Goal: Information Seeking & Learning: Learn about a topic

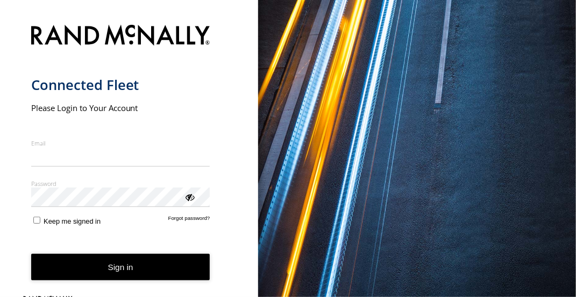
type input "**********"
click at [111, 269] on button "Sign in" at bounding box center [120, 266] width 179 height 26
click at [125, 265] on button "Sign in" at bounding box center [120, 266] width 179 height 26
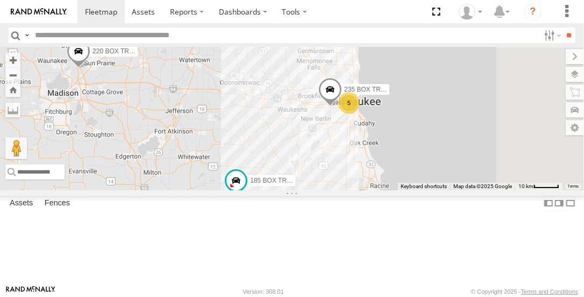
drag, startPoint x: 468, startPoint y: 147, endPoint x: 389, endPoint y: 161, distance: 80.9
click at [389, 161] on div "5 235 BOX TRUCK 185 BOX TRUCK 220 BOX TRUCK" at bounding box center [292, 118] width 584 height 142
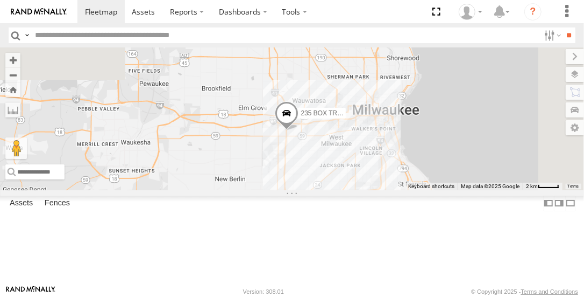
drag, startPoint x: 420, startPoint y: 100, endPoint x: 403, endPoint y: 253, distance: 154.3
click at [403, 189] on div "235 BOX TRUCK 185 BOX TRUCK 220 BOX TRUCK" at bounding box center [292, 118] width 584 height 142
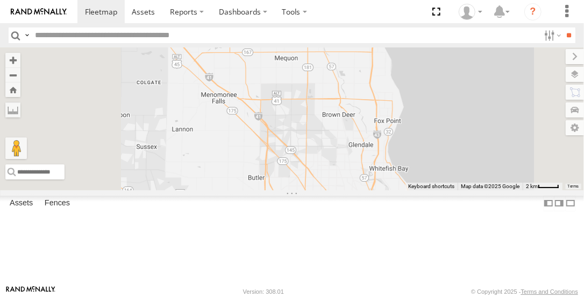
drag, startPoint x: 457, startPoint y: 181, endPoint x: 448, endPoint y: 317, distance: 135.9
click at [448, 296] on html at bounding box center [292, 148] width 584 height 297
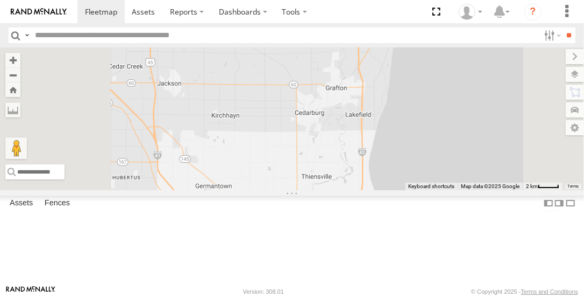
drag, startPoint x: 469, startPoint y: 173, endPoint x: 451, endPoint y: 319, distance: 147.5
click at [451, 296] on html at bounding box center [292, 148] width 584 height 297
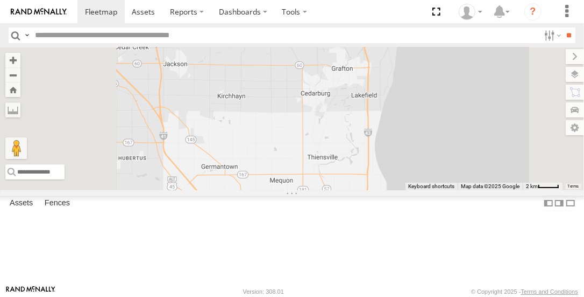
drag, startPoint x: 423, startPoint y: 291, endPoint x: 450, endPoint y: 142, distance: 152.0
click at [450, 142] on div "235 BOX TRUCK 185 BOX TRUCK 220 BOX TRUCK 5" at bounding box center [292, 118] width 584 height 142
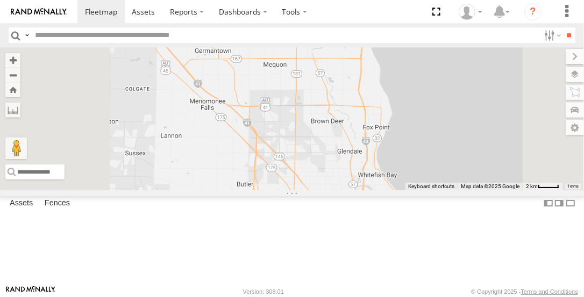
drag, startPoint x: 423, startPoint y: 246, endPoint x: 411, endPoint y: 125, distance: 121.2
click at [413, 128] on div "235 BOX TRUCK 185 BOX TRUCK 220 BOX TRUCK 5" at bounding box center [292, 118] width 584 height 142
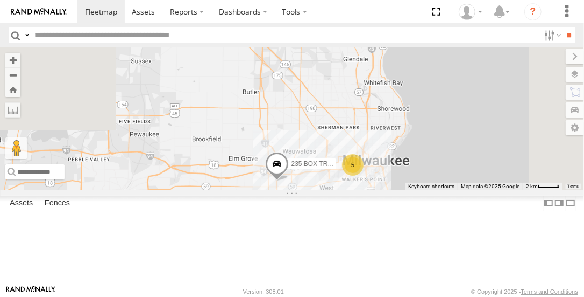
drag, startPoint x: 398, startPoint y: 212, endPoint x: 413, endPoint y: 104, distance: 109.1
click at [414, 102] on div "235 BOX TRUCK 185 BOX TRUCK 220 BOX TRUCK 5" at bounding box center [292, 118] width 584 height 142
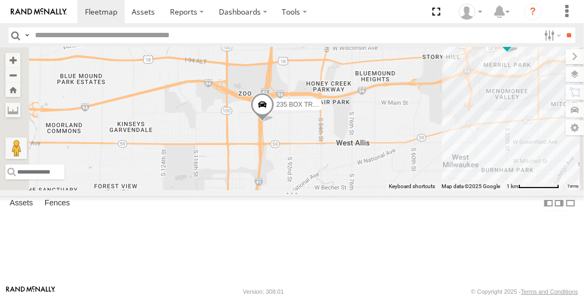
drag, startPoint x: 343, startPoint y: 190, endPoint x: 437, endPoint y: 194, distance: 94.3
click at [437, 189] on div "235 BOX TRUCK 185 BOX TRUCK 220 BOX TRUCK 245 BOX TRUCK" at bounding box center [292, 118] width 584 height 142
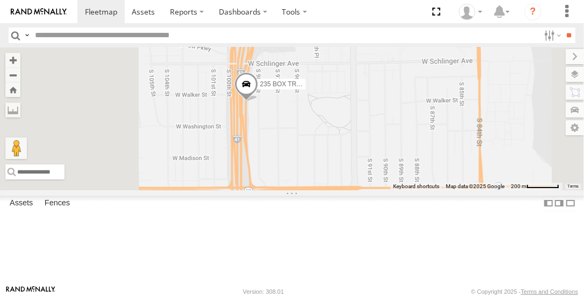
drag, startPoint x: 366, startPoint y: 175, endPoint x: 433, endPoint y: 175, distance: 66.7
click at [433, 175] on div "235 BOX TRUCK 185 BOX TRUCK 220 BOX TRUCK 245 BOX TRUCK" at bounding box center [292, 118] width 584 height 142
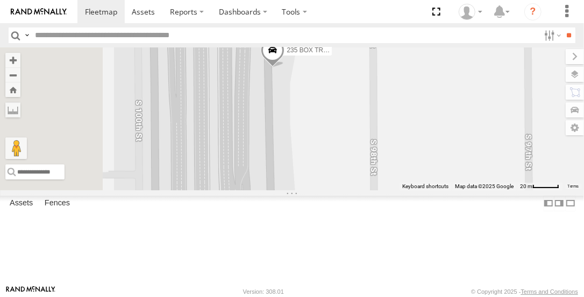
drag, startPoint x: 292, startPoint y: 124, endPoint x: 397, endPoint y: 117, distance: 105.1
click at [397, 117] on div "235 BOX TRUCK 185 BOX TRUCK 220 BOX TRUCK 245 BOX TRUCK" at bounding box center [292, 118] width 584 height 142
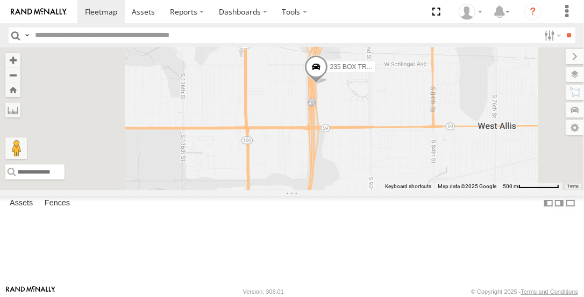
click at [328, 84] on span at bounding box center [317, 69] width 24 height 29
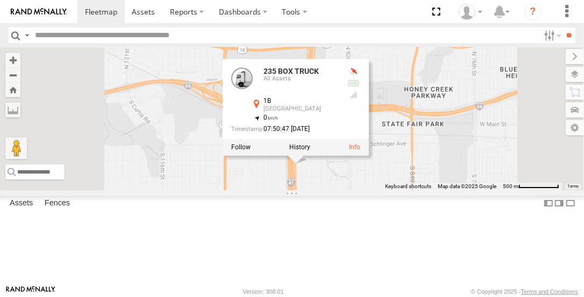
drag, startPoint x: 424, startPoint y: 196, endPoint x: 404, endPoint y: 272, distance: 78.1
click at [404, 189] on div "235 BOX TRUCK 185 BOX TRUCK 220 BOX TRUCK 245 BOX TRUCK 235 BOX TRUCK All Asset…" at bounding box center [292, 118] width 584 height 142
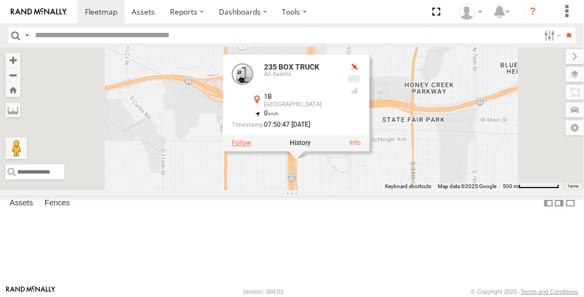
click at [251, 147] on label at bounding box center [241, 143] width 19 height 8
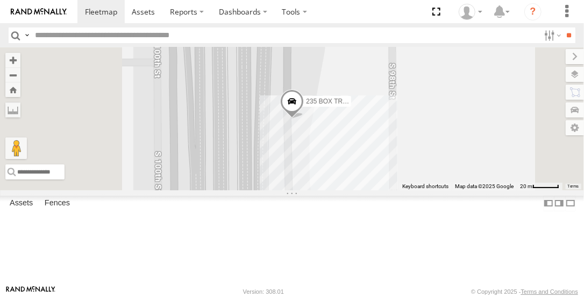
click at [351, 107] on label "235 BOX TRUCK" at bounding box center [325, 101] width 54 height 11
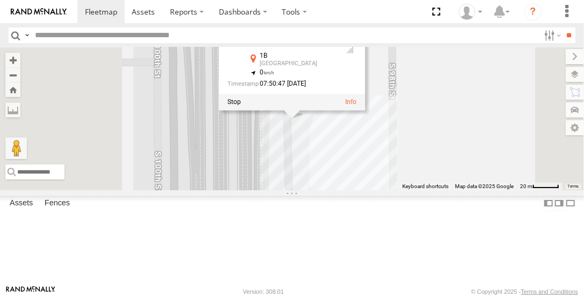
click at [365, 110] on div at bounding box center [292, 102] width 146 height 16
click at [357, 106] on link at bounding box center [350, 102] width 11 height 8
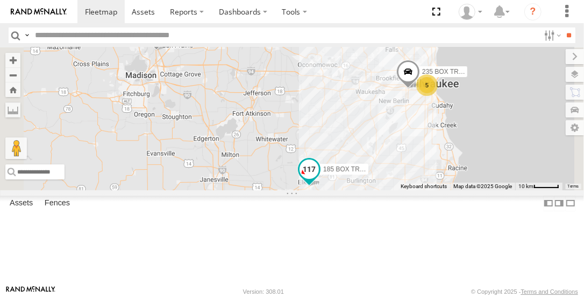
click at [319, 179] on span at bounding box center [309, 169] width 19 height 19
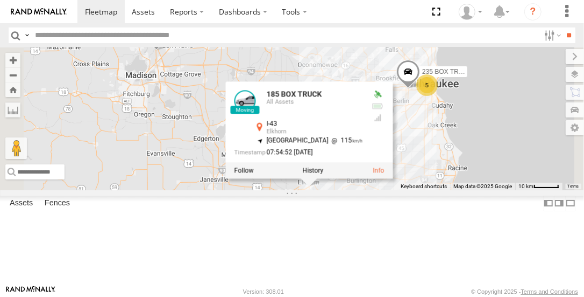
click at [539, 185] on div "5 235 BOX TRUCK 185 BOX TRUCK 220 BOX TRUCK 185 BOX TRUCK All Assets I-43 Elkho…" at bounding box center [292, 118] width 584 height 142
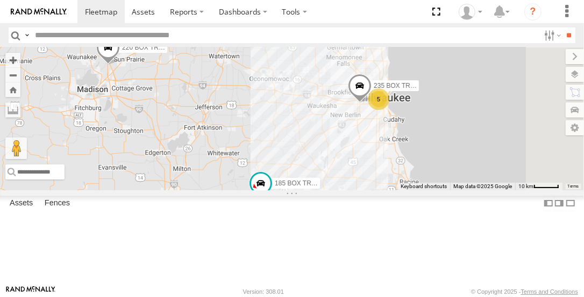
drag, startPoint x: 509, startPoint y: 175, endPoint x: 489, endPoint y: 159, distance: 25.6
click at [457, 189] on div "5 235 BOX TRUCK 185 BOX TRUCK 220 BOX TRUCK" at bounding box center [292, 118] width 584 height 142
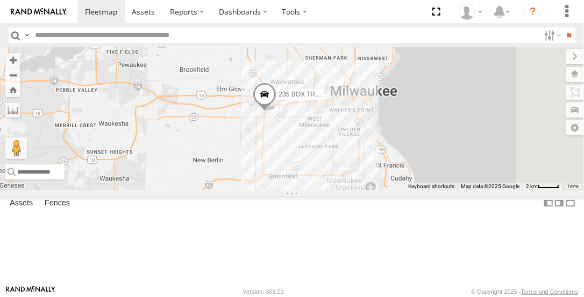
drag, startPoint x: 505, startPoint y: 139, endPoint x: 352, endPoint y: 201, distance: 165.4
click at [351, 189] on div "235 BOX TRUCK 185 BOX TRUCK 220 BOX TRUCK" at bounding box center [292, 118] width 584 height 142
click at [278, 112] on span at bounding box center [266, 97] width 24 height 29
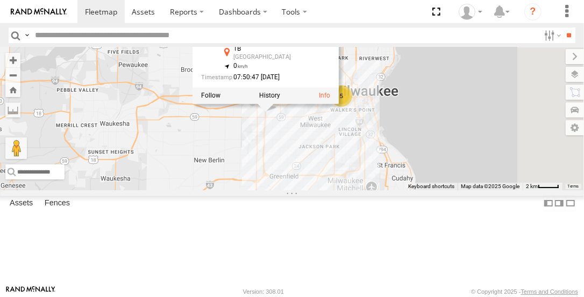
click at [355, 189] on div "235 BOX TRUCK 185 BOX TRUCK 220 BOX TRUCK 5 235 BOX TRUCK All Assets 1B Milwauk…" at bounding box center [292, 118] width 584 height 142
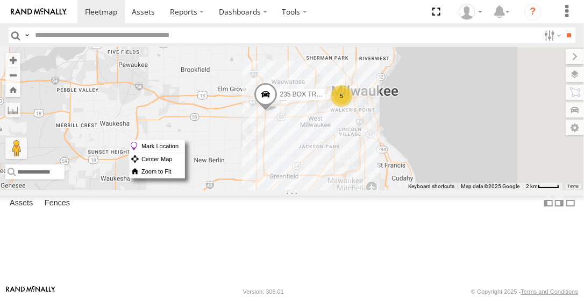
click at [375, 169] on div "235 BOX TRUCK 185 BOX TRUCK 220 BOX TRUCK 5" at bounding box center [292, 118] width 584 height 142
click at [278, 112] on span at bounding box center [266, 97] width 24 height 29
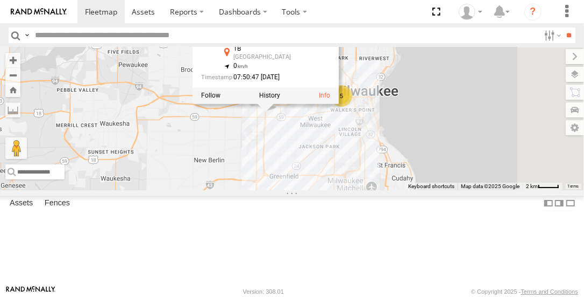
click at [339, 104] on div at bounding box center [266, 96] width 146 height 16
click at [280, 100] on label at bounding box center [269, 96] width 21 height 8
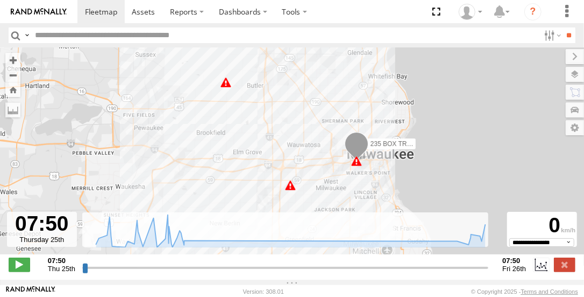
drag, startPoint x: 323, startPoint y: 138, endPoint x: 323, endPoint y: 116, distance: 22.1
click at [323, 115] on div "235 BOX TRUCK 09:38 Thu 12:33 Thu 13:12 Thu 13:13 Thu" at bounding box center [292, 156] width 584 height 218
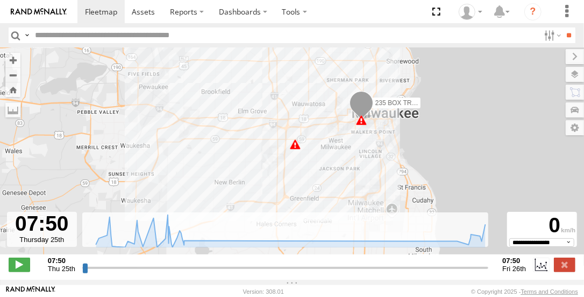
drag, startPoint x: 311, startPoint y: 133, endPoint x: 311, endPoint y: 97, distance: 35.5
click at [313, 94] on div "235 BOX TRUCK 09:38 Thu 12:33 Thu 13:12 Thu 13:13 Thu" at bounding box center [292, 156] width 584 height 218
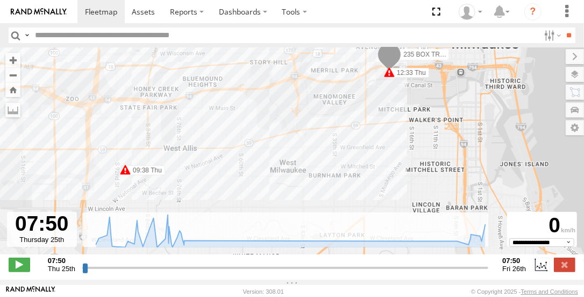
drag, startPoint x: 209, startPoint y: 147, endPoint x: 203, endPoint y: 174, distance: 27.1
click at [203, 174] on div "235 BOX TRUCK 09:38 Thu 12:33 Thu 13:12 Thu 13:13 Thu" at bounding box center [292, 156] width 584 height 218
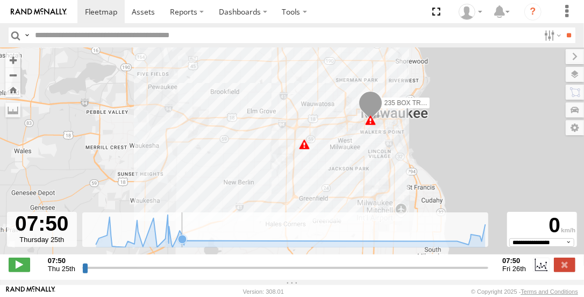
drag, startPoint x: 186, startPoint y: 248, endPoint x: 181, endPoint y: 244, distance: 6.6
click at [182, 243] on icon at bounding box center [182, 239] width 9 height 9
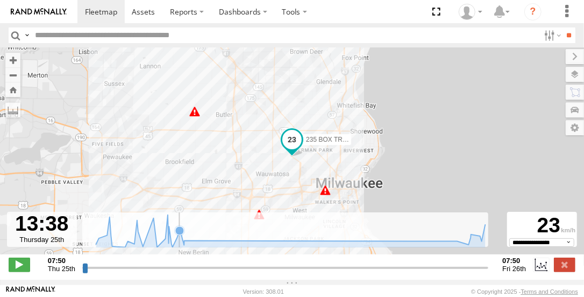
click at [179, 236] on icon at bounding box center [179, 230] width 11 height 11
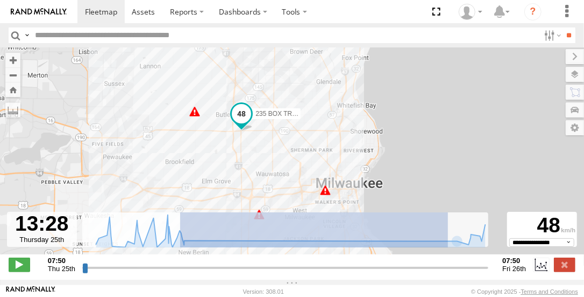
drag, startPoint x: 180, startPoint y: 235, endPoint x: 458, endPoint y: 253, distance: 278.9
click at [458, 253] on div "To navigate the map with touch gestures double-tap and hold your finger on the …" at bounding box center [292, 163] width 584 height 232
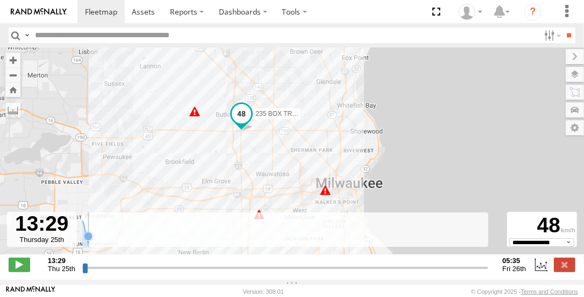
click at [456, 247] on rect at bounding box center [285, 229] width 407 height 35
drag, startPoint x: 89, startPoint y: 242, endPoint x: 81, endPoint y: 241, distance: 8.6
click at [81, 241] on div "To navigate the map with touch gestures double-tap and hold your finger on the …" at bounding box center [292, 163] width 584 height 232
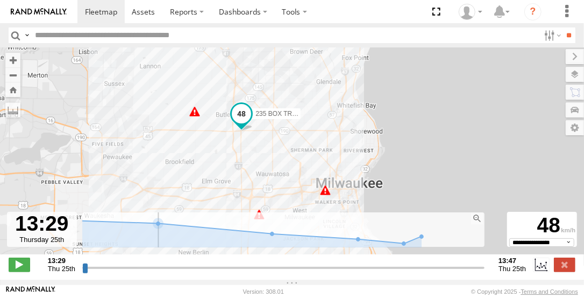
click at [191, 243] on icon at bounding box center [233, 232] width 377 height 27
click at [119, 230] on icon at bounding box center [233, 231] width 388 height 24
drag, startPoint x: 85, startPoint y: 273, endPoint x: 241, endPoint y: 283, distance: 156.4
click at [241, 272] on input "range" at bounding box center [283, 267] width 403 height 10
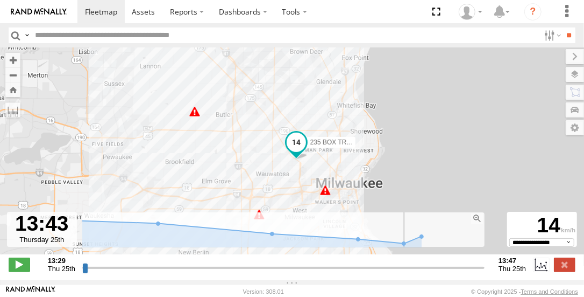
drag, startPoint x: 243, startPoint y: 272, endPoint x: 394, endPoint y: 278, distance: 151.4
type input "**********"
click at [394, 272] on input "range" at bounding box center [283, 267] width 403 height 10
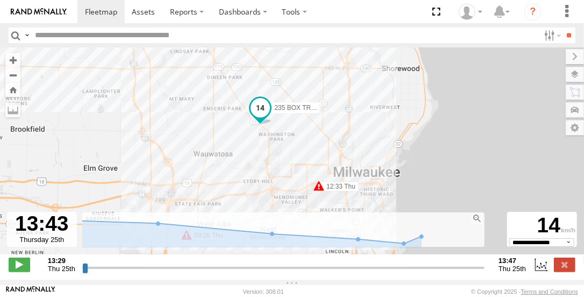
click at [288, 195] on div "235 BOX TRUCK 09:38 Thu 12:33 Thu 13:12 Thu 13:13 Thu" at bounding box center [292, 156] width 584 height 218
click at [287, 193] on div "235 BOX TRUCK 09:38 Thu 12:33 Thu 13:12 Thu 13:13 Thu" at bounding box center [292, 156] width 584 height 218
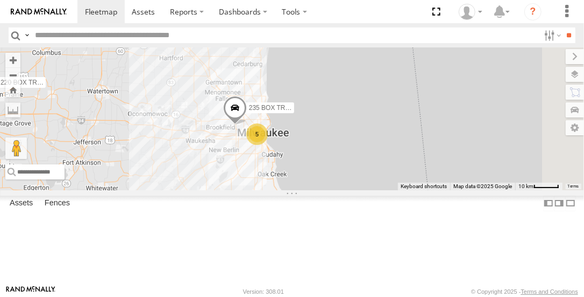
drag, startPoint x: 496, startPoint y: 152, endPoint x: 323, endPoint y: 200, distance: 179.9
click at [324, 189] on div "5 235 BOX TRUCK 185 BOX TRUCK 220 BOX TRUCK" at bounding box center [292, 118] width 584 height 142
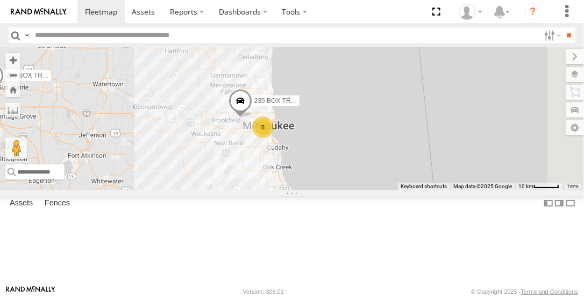
click at [252, 118] on span at bounding box center [241, 103] width 24 height 29
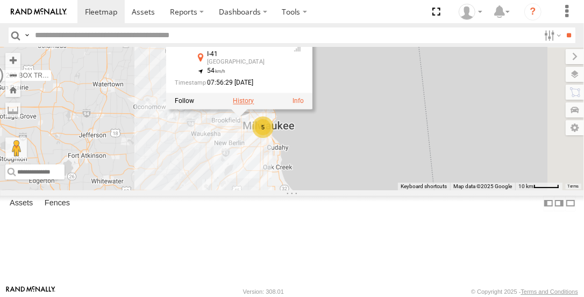
click at [254, 105] on label at bounding box center [243, 101] width 21 height 8
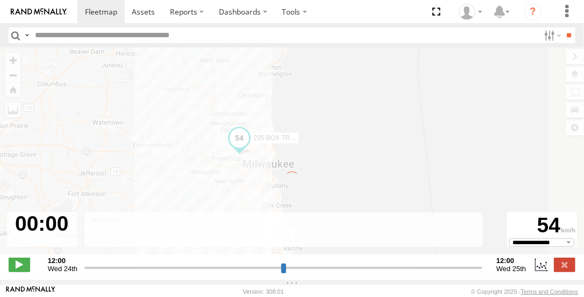
type input "**********"
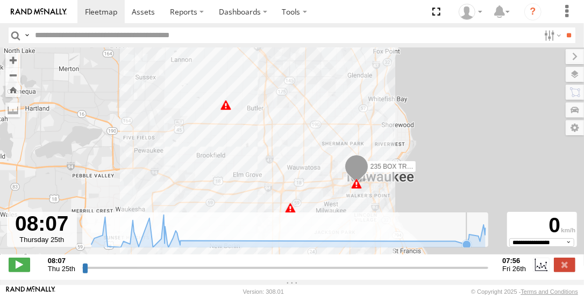
click at [461, 247] on icon at bounding box center [288, 231] width 405 height 32
click at [471, 238] on icon at bounding box center [469, 234] width 9 height 9
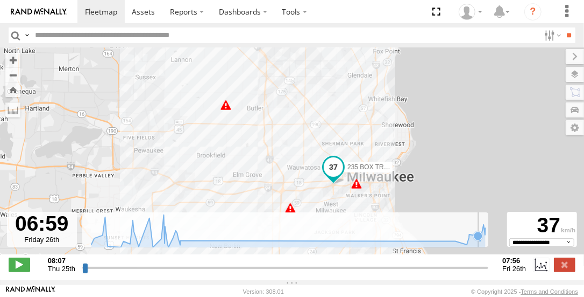
click at [476, 240] on icon at bounding box center [478, 235] width 9 height 9
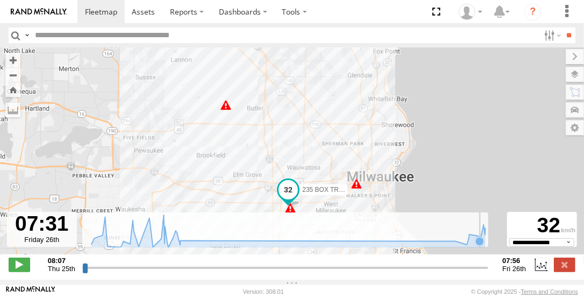
click at [481, 245] on icon at bounding box center [480, 241] width 9 height 9
click at [483, 230] on icon at bounding box center [483, 224] width 11 height 11
click at [485, 237] on icon at bounding box center [485, 234] width 9 height 9
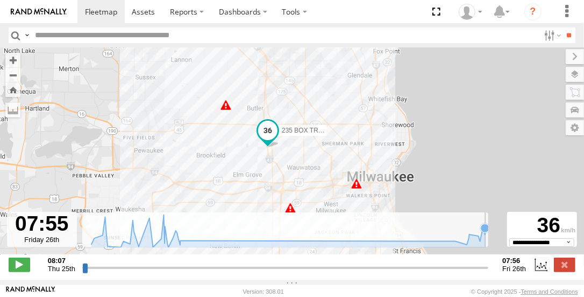
click at [486, 240] on icon at bounding box center [288, 231] width 405 height 32
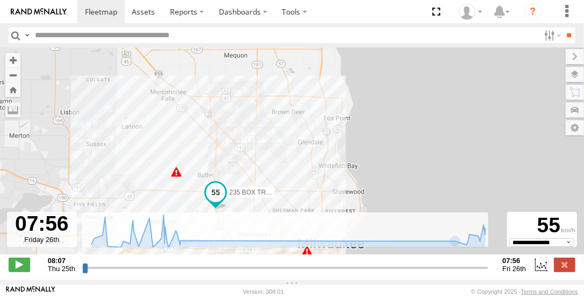
drag, startPoint x: 365, startPoint y: 100, endPoint x: 316, endPoint y: 167, distance: 82.8
click at [316, 167] on div "235 BOX TRUCK 09:38 Thu 12:33 Thu 13:12 Thu 13:13 Thu" at bounding box center [292, 156] width 584 height 218
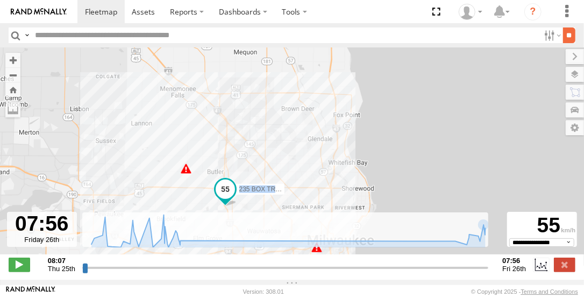
drag, startPoint x: 581, startPoint y: 97, endPoint x: 574, endPoint y: 36, distance: 61.7
click at [575, 36] on body at bounding box center [292, 148] width 584 height 297
